Goal: Check status: Check status

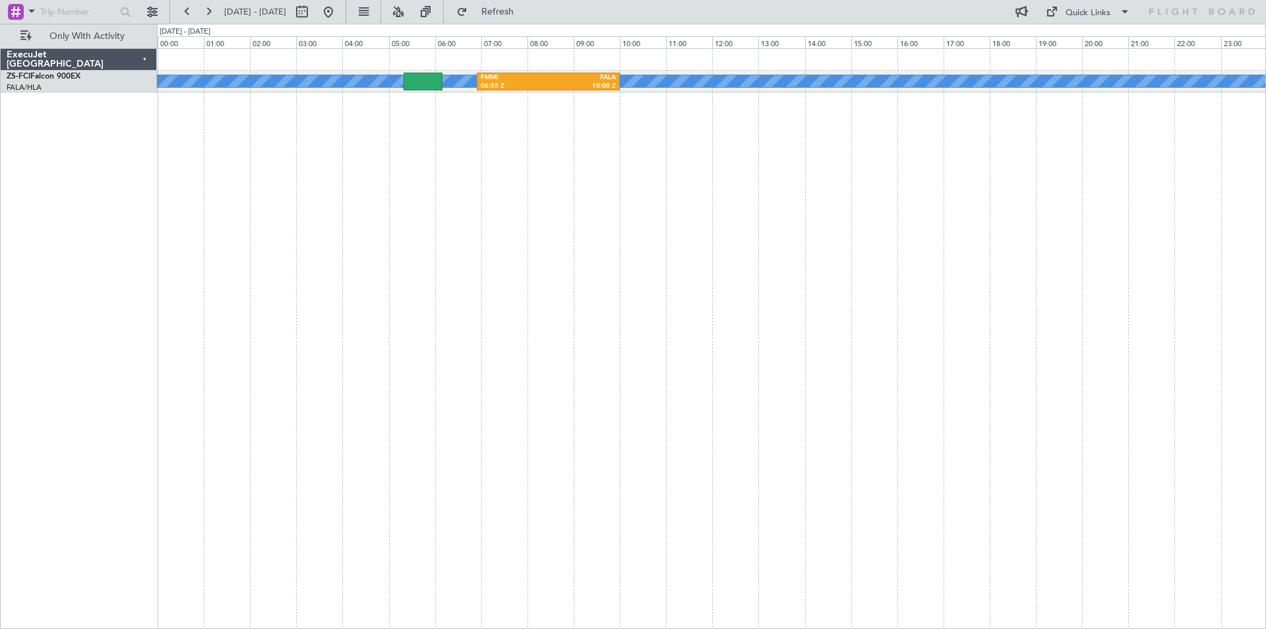
drag, startPoint x: 375, startPoint y: 13, endPoint x: 424, endPoint y: 67, distance: 72.8
click at [339, 15] on button at bounding box center [328, 11] width 21 height 21
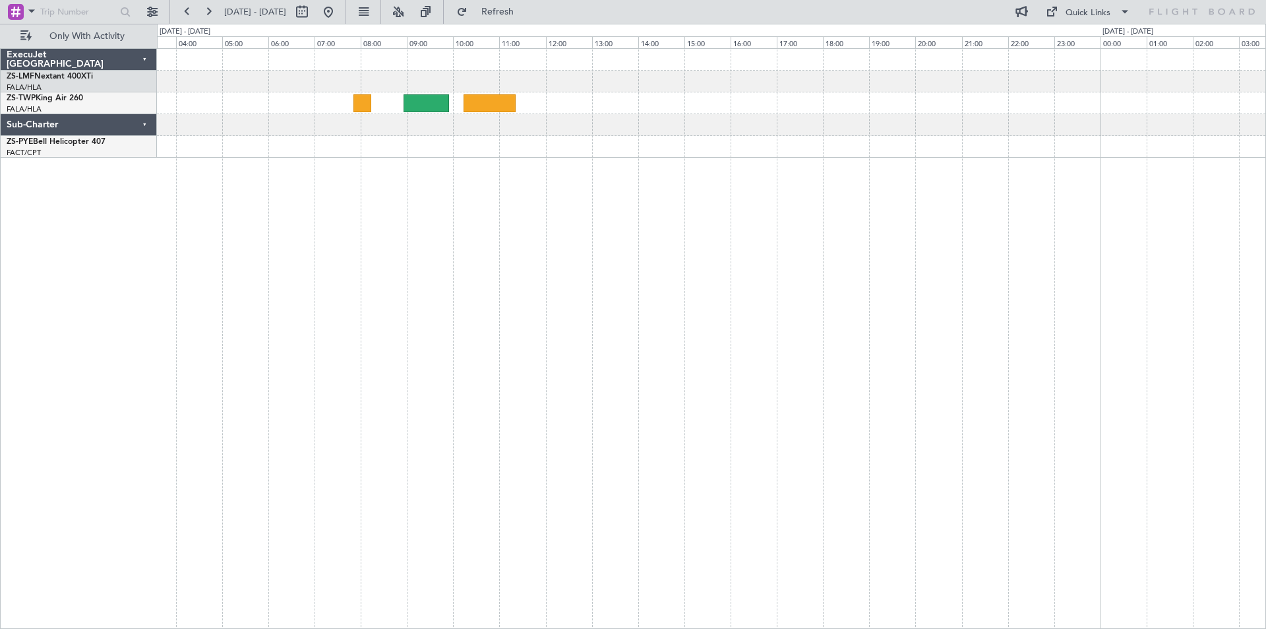
click at [1249, 263] on div "FBMN 08:43 Z FAKN 10:28 Z FALA 05:00 Z IMPU 07:20 Z FAHT 09:30 Z FALA 11:50 Z" at bounding box center [711, 338] width 1109 height 580
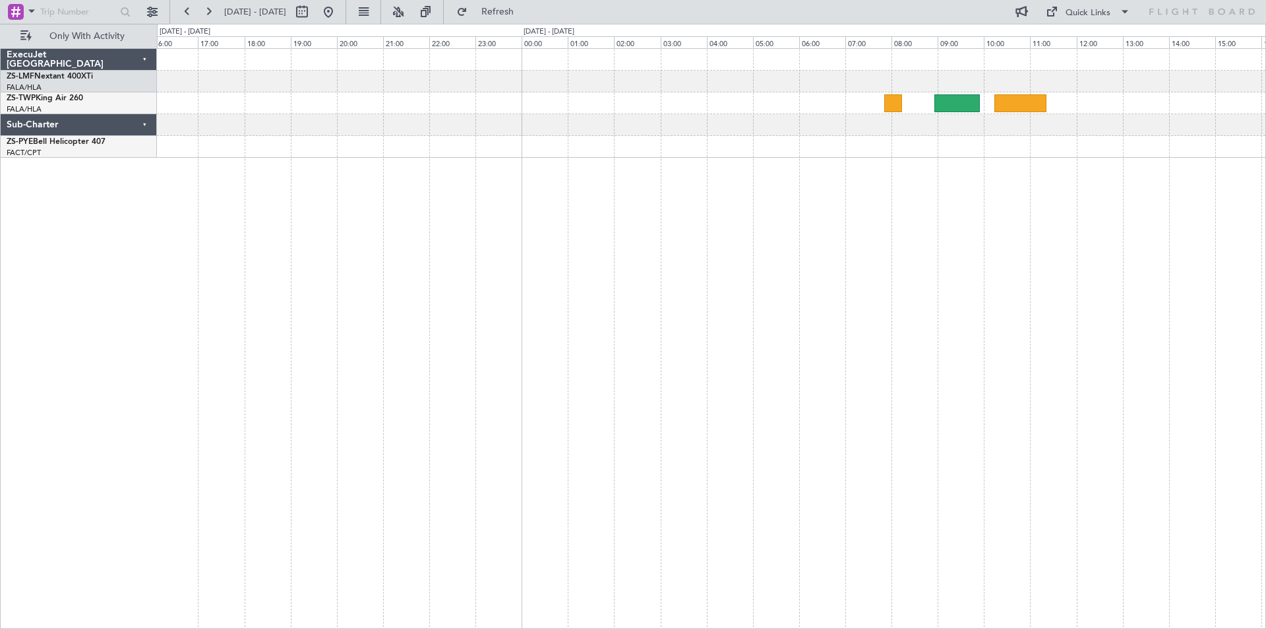
click at [927, 290] on div at bounding box center [711, 338] width 1109 height 580
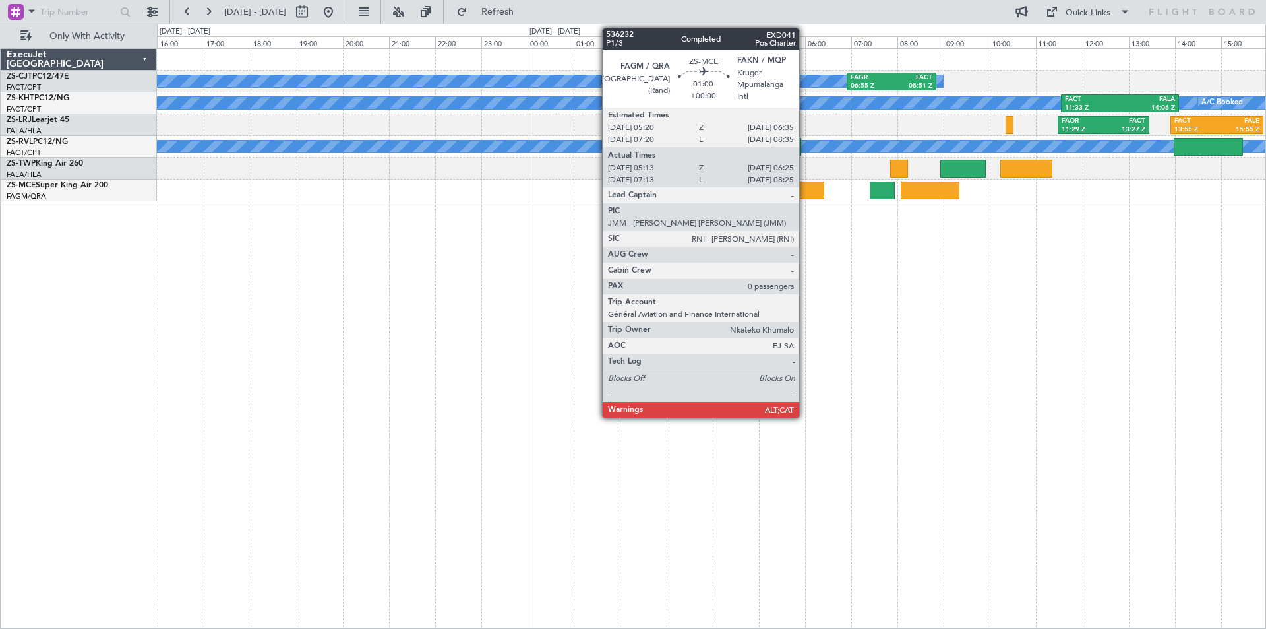
click at [805, 189] on div at bounding box center [796, 190] width 56 height 18
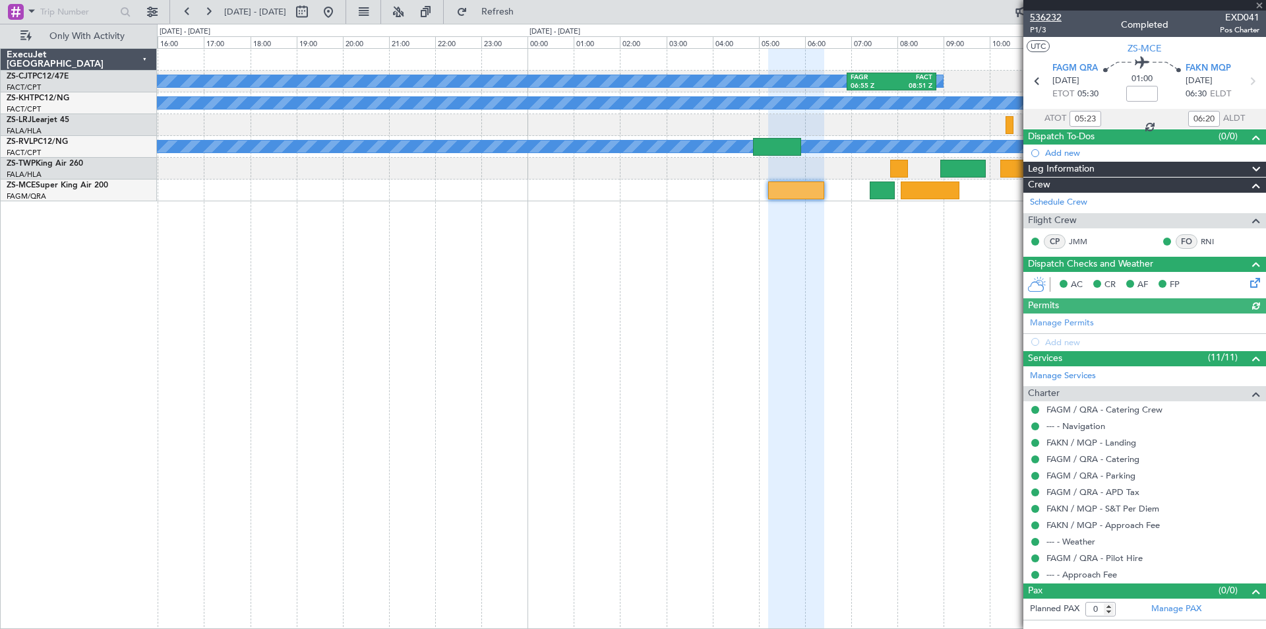
click at [1055, 20] on span "536232" at bounding box center [1046, 18] width 32 height 14
click at [170, 301] on div "A/C Booked FAGR 06:55 Z FACT 08:51 Z A/C Unavailable A/C Booked FACT 11:33 Z FA…" at bounding box center [711, 338] width 1109 height 580
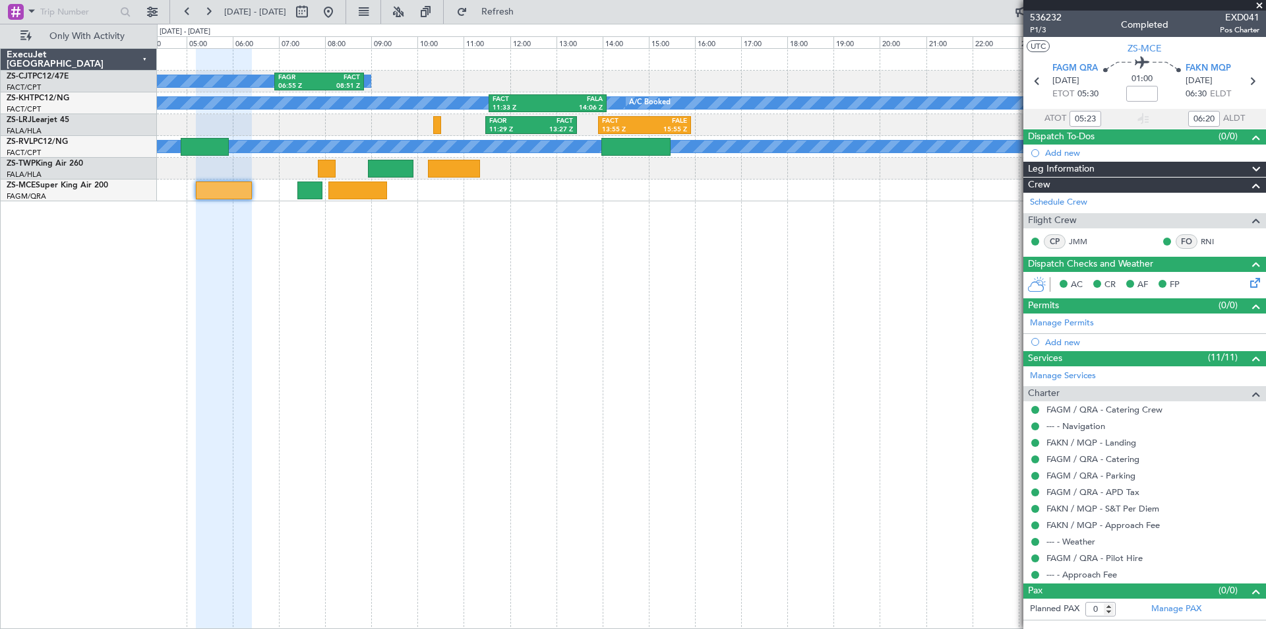
click at [332, 309] on div "A/C Booked FAGR 06:55 Z FACT 08:51 Z A/C Unavailable A/C Booked FACT 11:33 Z FA…" at bounding box center [711, 338] width 1109 height 580
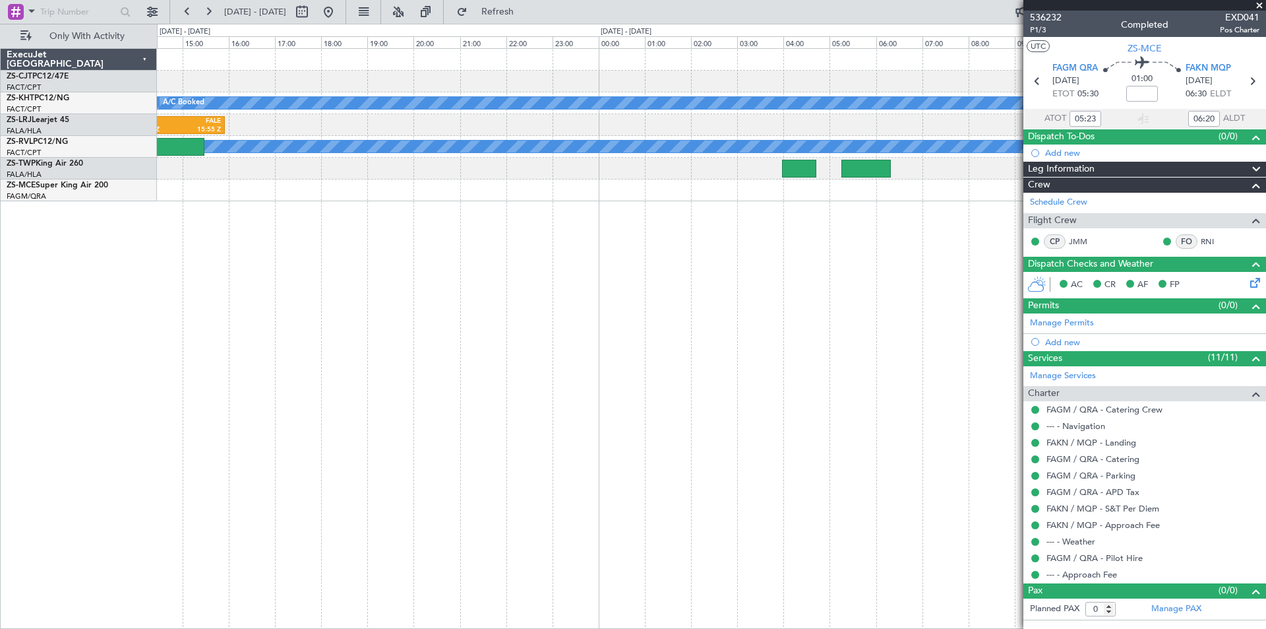
click at [479, 313] on div "A/C Booked FAGR 06:55 Z FACT 08:51 Z A/C Unavailable A/C Booked FACT 11:33 Z FA…" at bounding box center [711, 338] width 1109 height 580
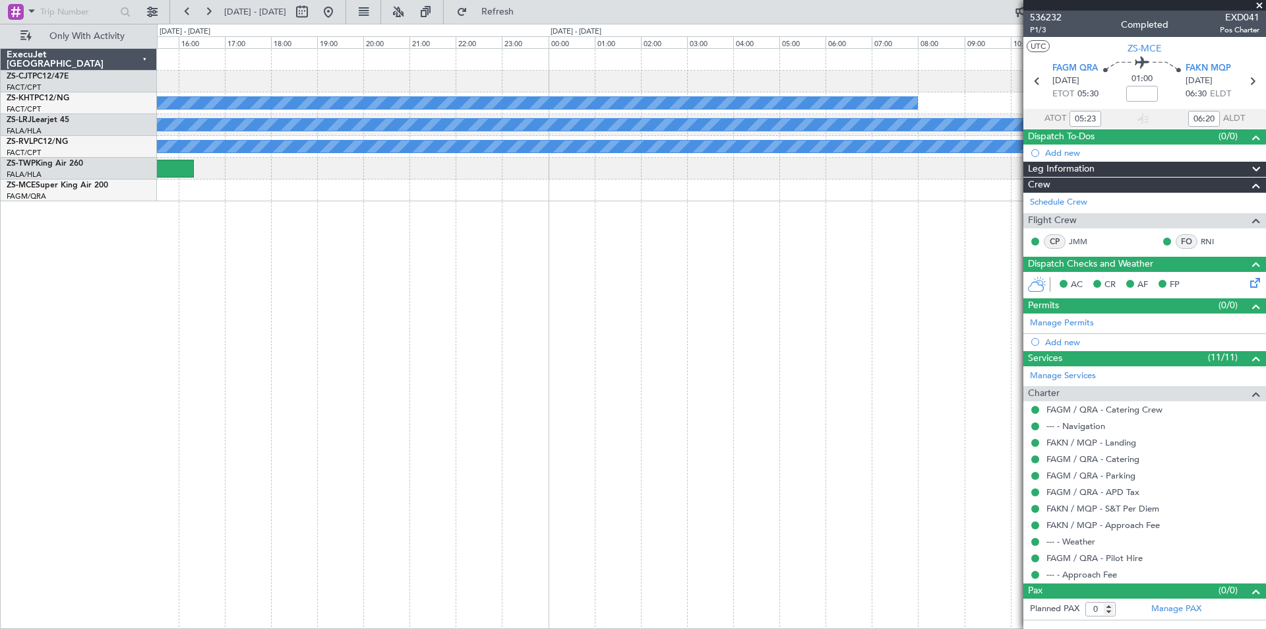
click at [170, 313] on div "A/C Booked FALA 11:30 Z FACT 14:35 Z A/C Unavailable A/C Booked A/C Booked" at bounding box center [711, 338] width 1109 height 580
click at [341, 327] on div "A/C Booked FALA 11:30 Z FACT 14:35 Z A/C Unavailable A/C Booked A/C Booked" at bounding box center [711, 338] width 1109 height 580
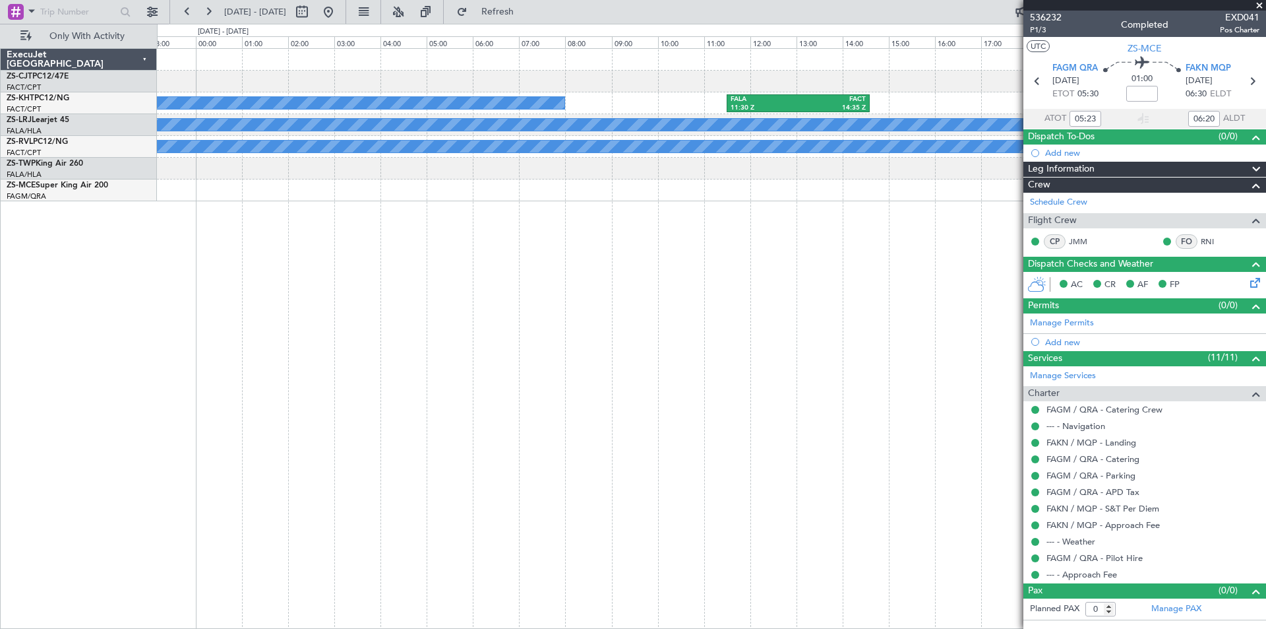
click at [330, 330] on div "A/C Booked FALA 11:30 Z FACT 14:35 Z A/C Booked A/C Booked" at bounding box center [711, 338] width 1109 height 580
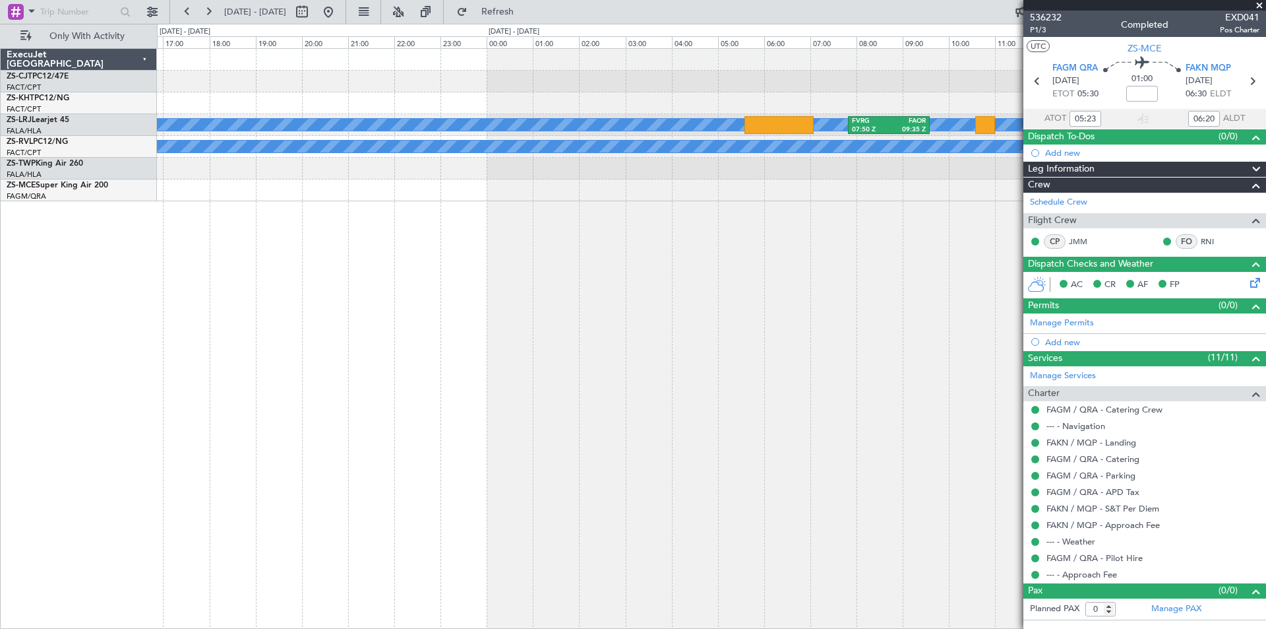
click at [434, 319] on div "FALA 11:30 Z FACT 14:35 Z A/C Booked FVRG 07:50 Z FAOR 09:35 Z A/C Booked" at bounding box center [711, 338] width 1109 height 580
click at [310, 264] on div "FALA 11:30 Z FACT 14:35 Z A/C Booked FVRG 07:50 Z FAOR 09:35 Z A/C Booked" at bounding box center [711, 338] width 1109 height 580
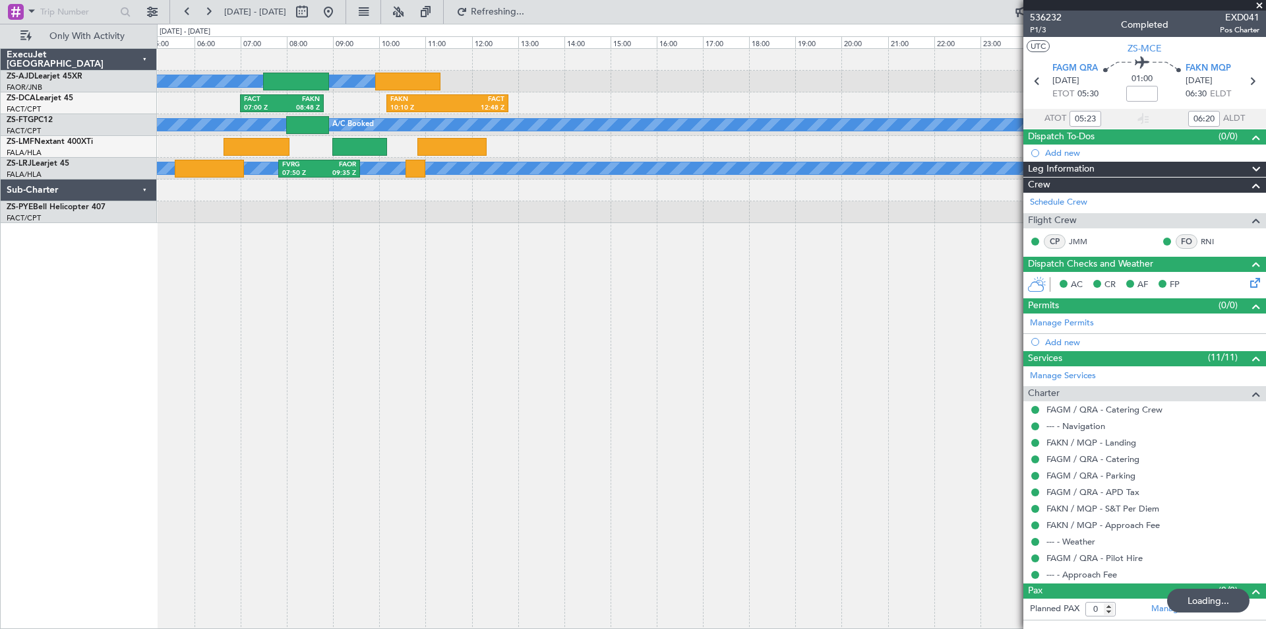
click at [218, 259] on div "A/C Booked A/C Booked A/C Booked FACT 07:00 Z FAKN 08:48 Z FAKN 10:10 Z FACT 12…" at bounding box center [711, 338] width 1109 height 580
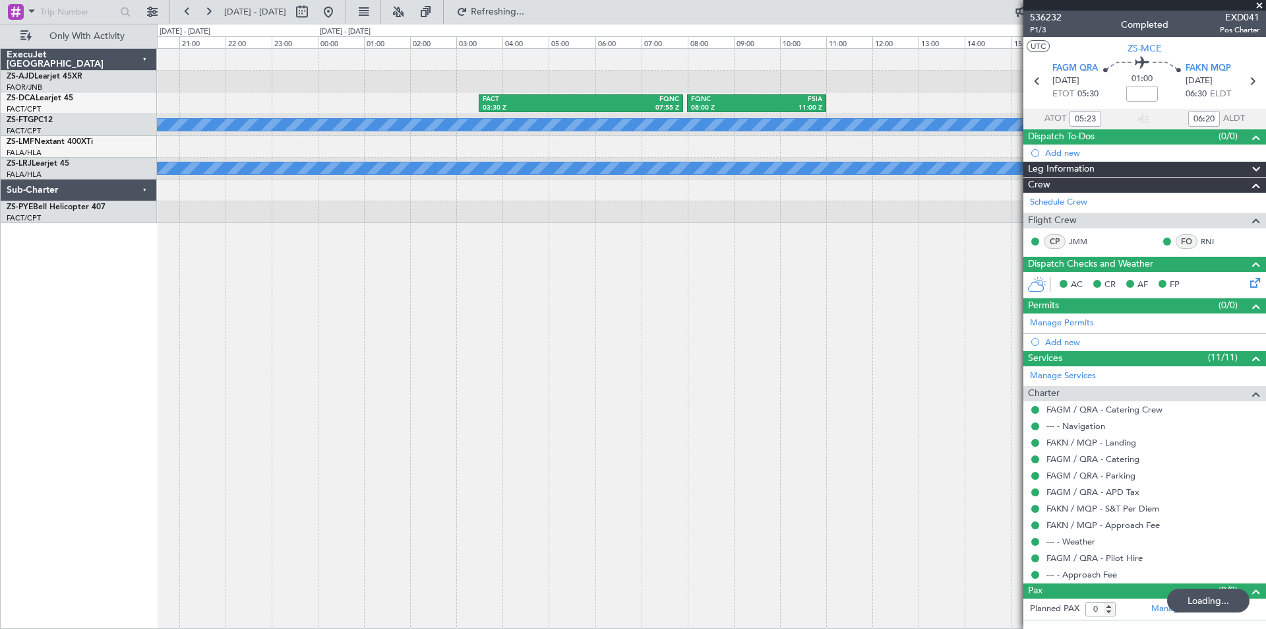
click at [293, 276] on div "FACT 03:30 Z FQNC 07:55 Z FQNC 08:00 Z FSIA 11:00 Z A/C Booked A/C Booked" at bounding box center [711, 338] width 1109 height 580
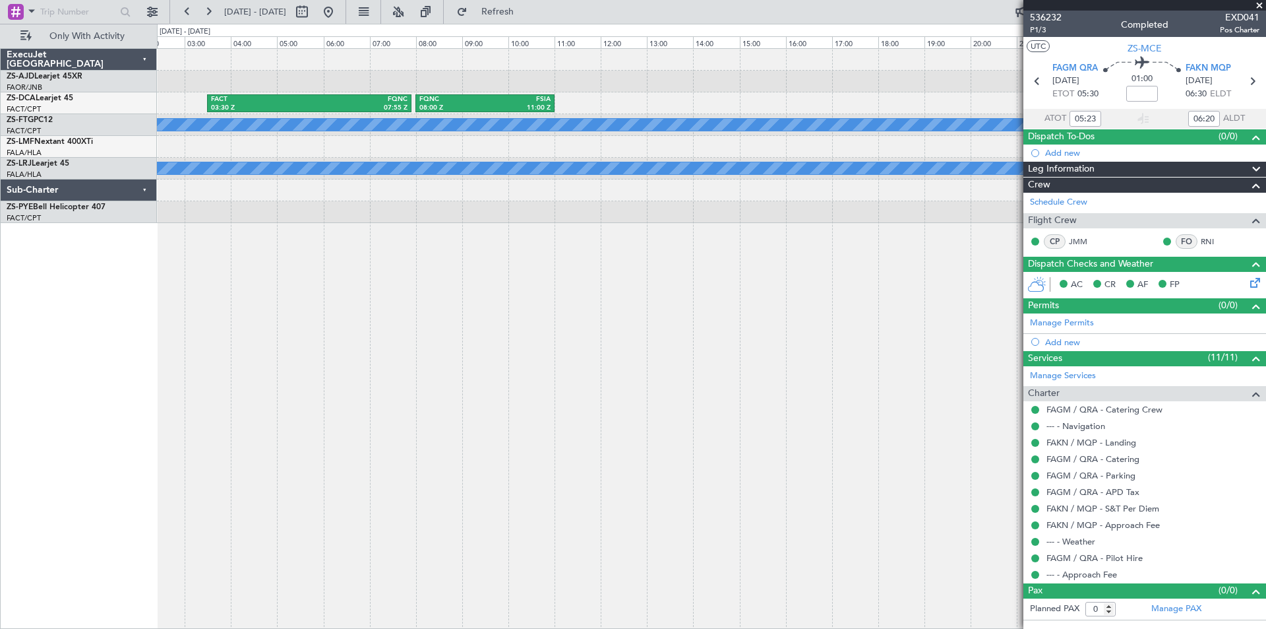
click at [351, 284] on div "FACT 03:30 Z FQNC 07:55 Z FQNC 08:00 Z FSIA 11:00 Z FSIA 05:50 Z FQBR 10:05 Z A…" at bounding box center [711, 338] width 1109 height 580
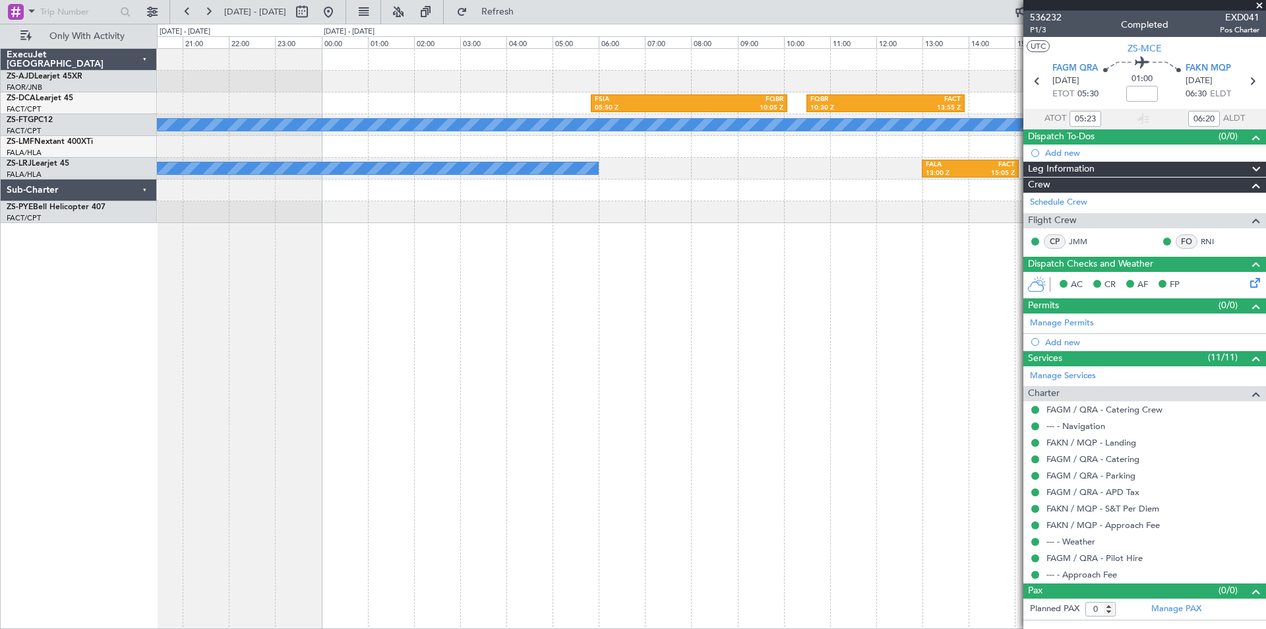
click at [373, 295] on div "FSIA 05:50 Z FQBR 10:05 Z FQBR 10:30 Z FACT 13:55 Z A/C Booked A/C Booked FALA …" at bounding box center [711, 338] width 1109 height 580
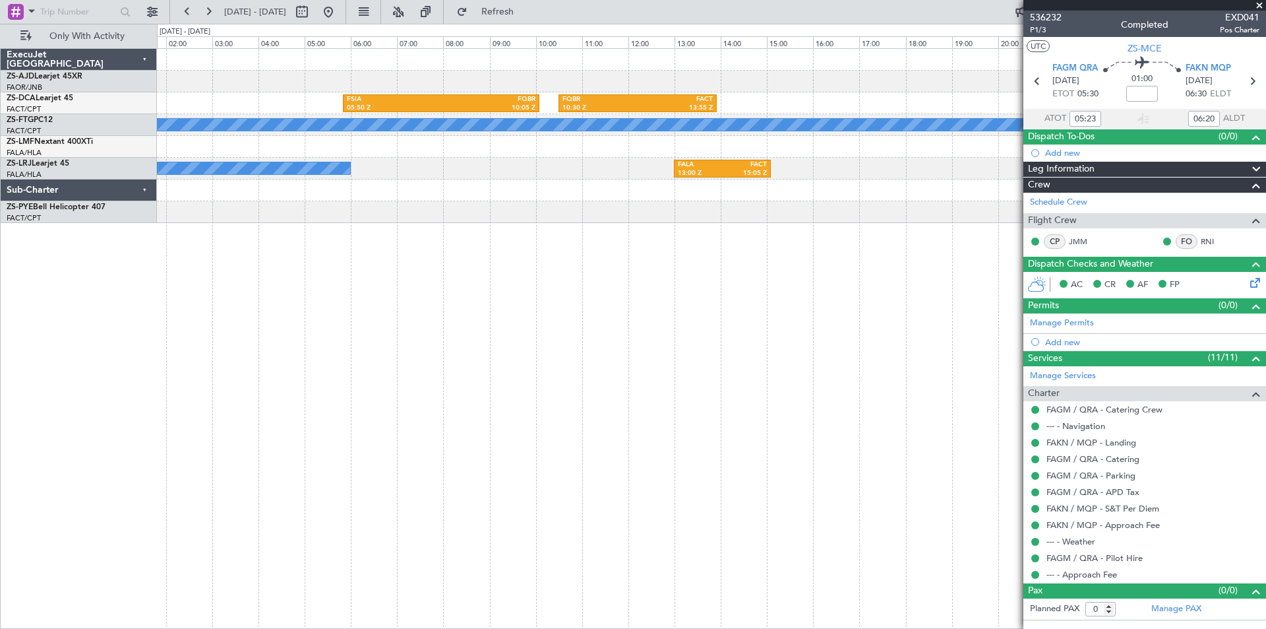
click at [518, 327] on div "FSIA 05:50 Z FQBR 10:05 Z FQBR 10:30 Z FACT 13:55 Z A/C Booked A/C Booked FALA …" at bounding box center [711, 338] width 1109 height 580
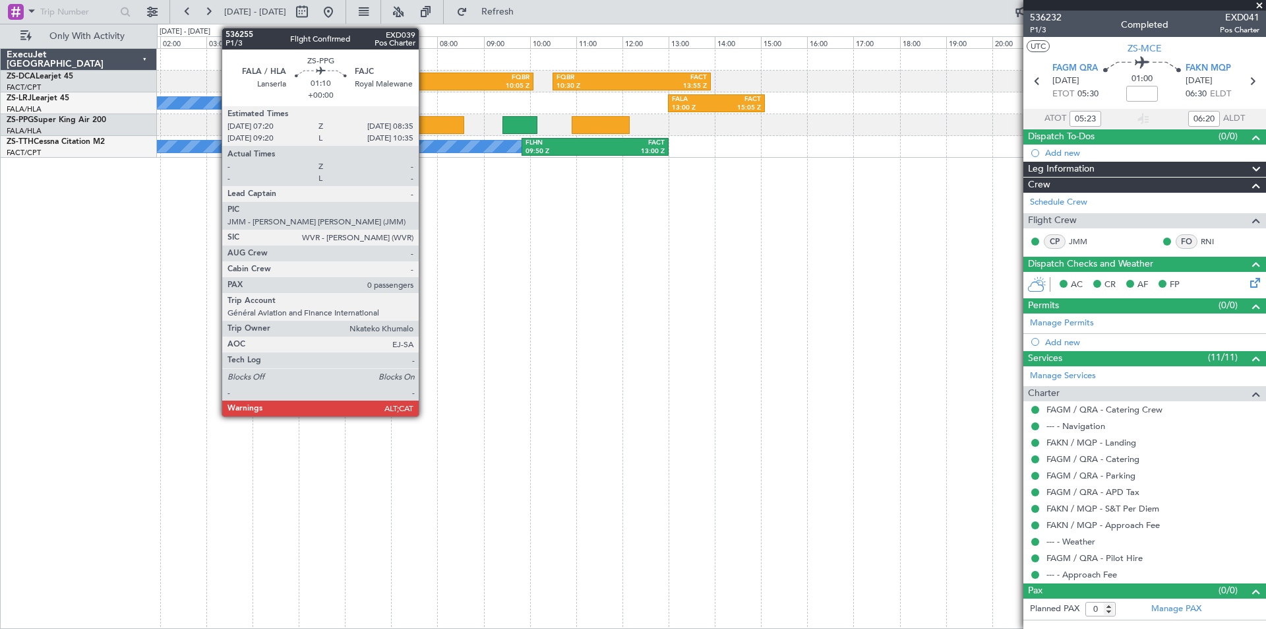
click at [425, 123] on div at bounding box center [435, 125] width 58 height 18
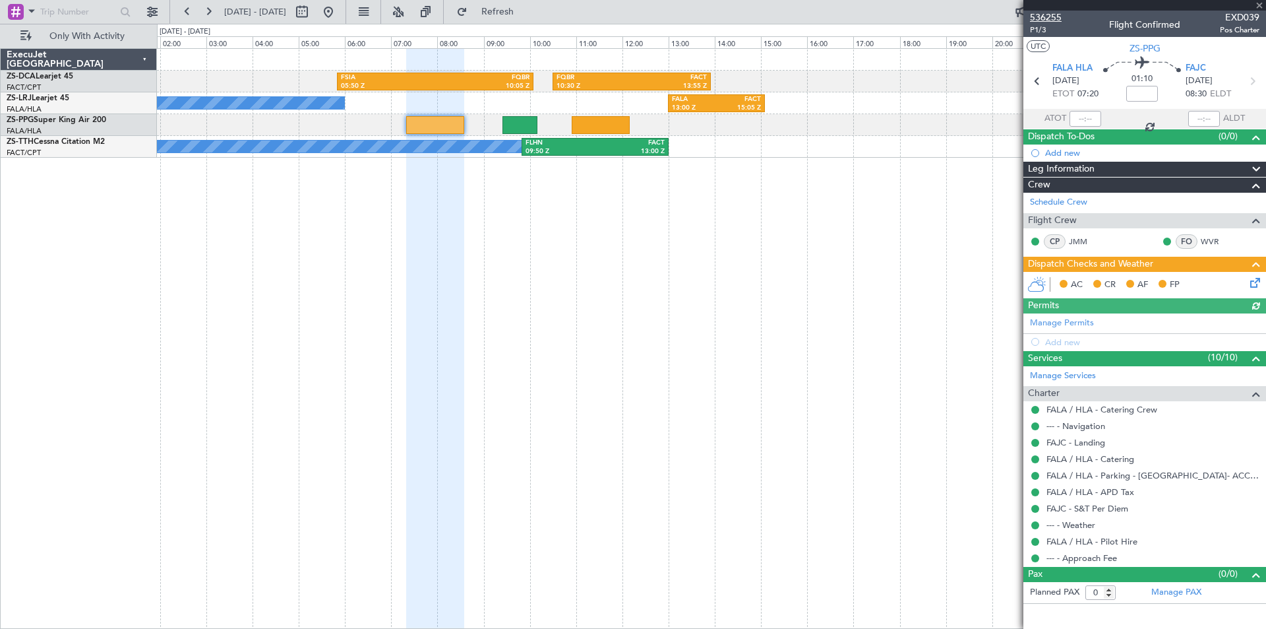
click at [1049, 16] on span "536255" at bounding box center [1046, 18] width 32 height 14
